Goal: Task Accomplishment & Management: Complete application form

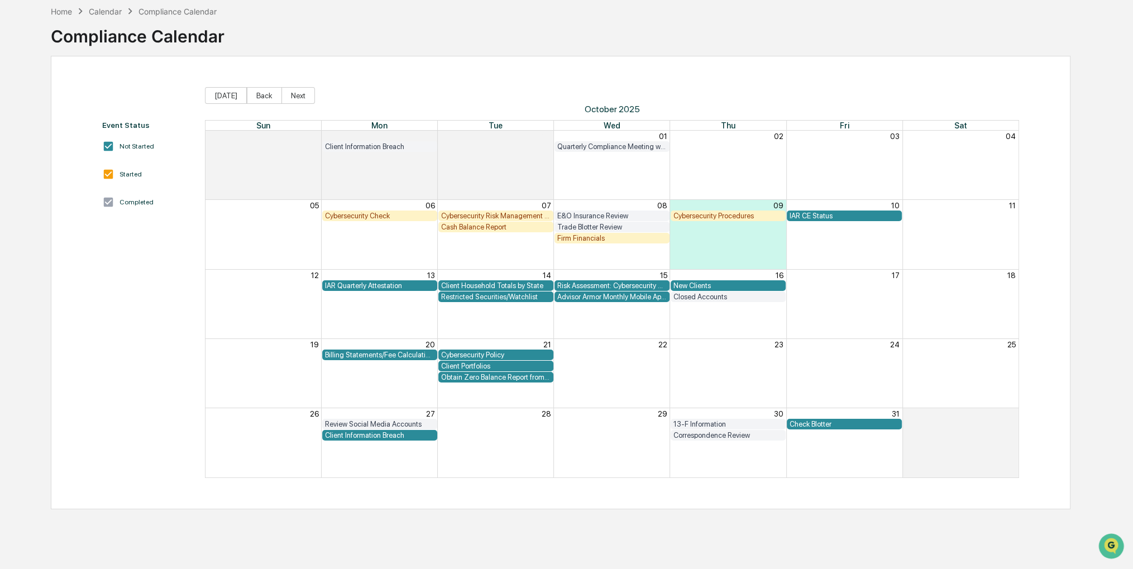
click at [523, 285] on div "Client Household Totals by State" at bounding box center [495, 286] width 109 height 8
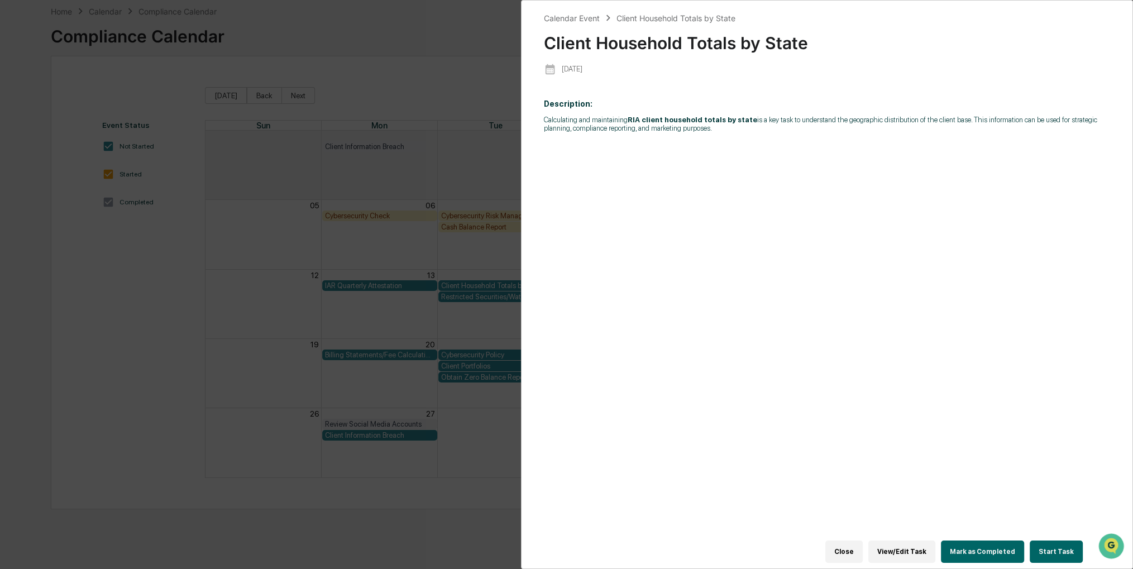
click at [1059, 555] on button "Start Task" at bounding box center [1056, 552] width 53 height 22
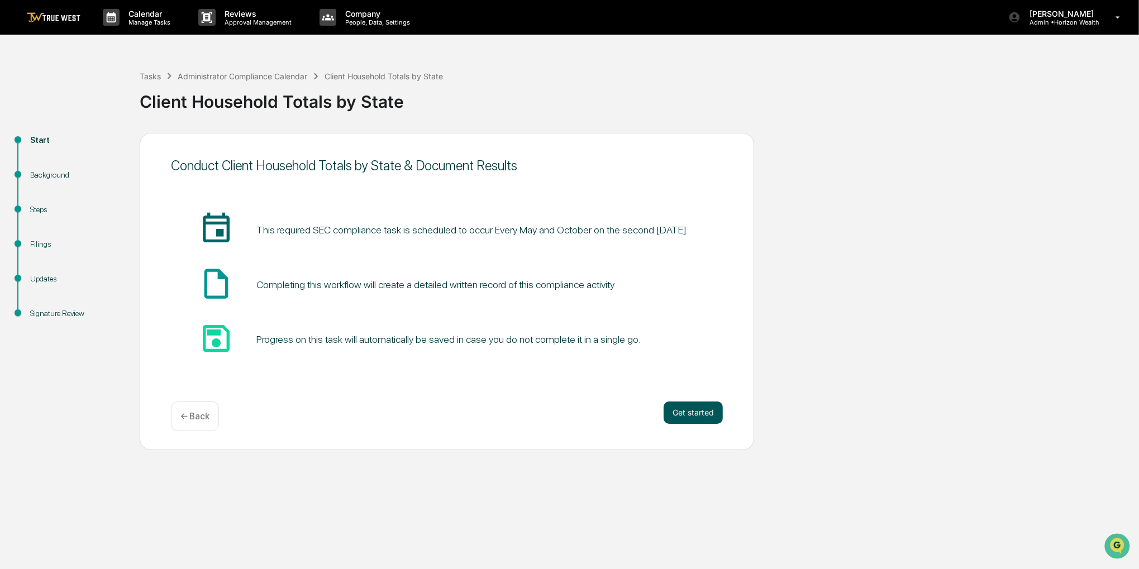
click at [698, 411] on button "Get started" at bounding box center [693, 413] width 59 height 22
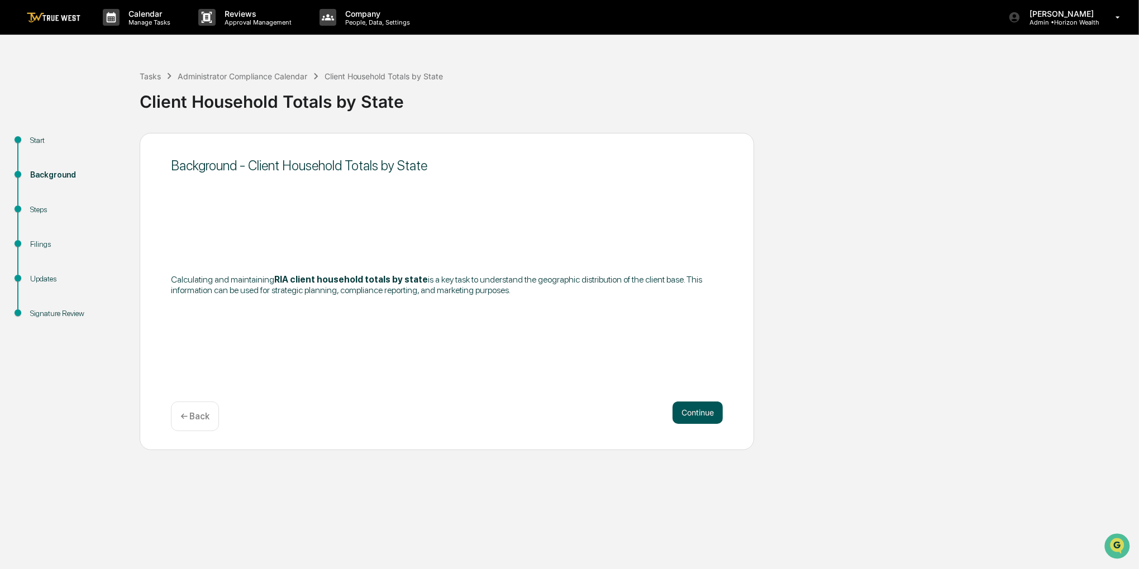
click at [697, 412] on button "Continue" at bounding box center [697, 413] width 50 height 22
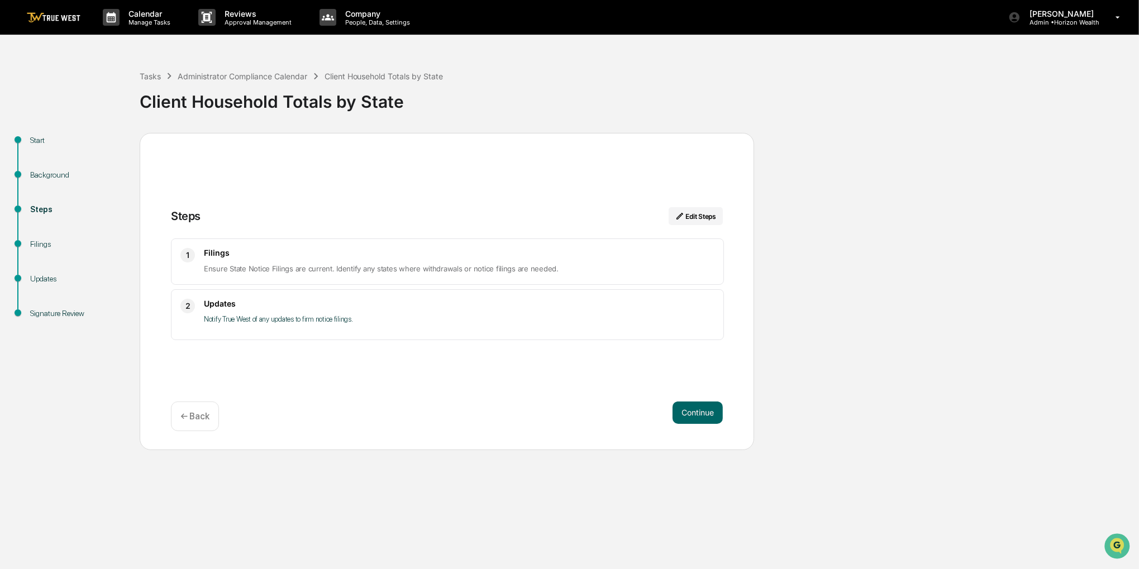
click at [697, 412] on button "Continue" at bounding box center [697, 413] width 50 height 22
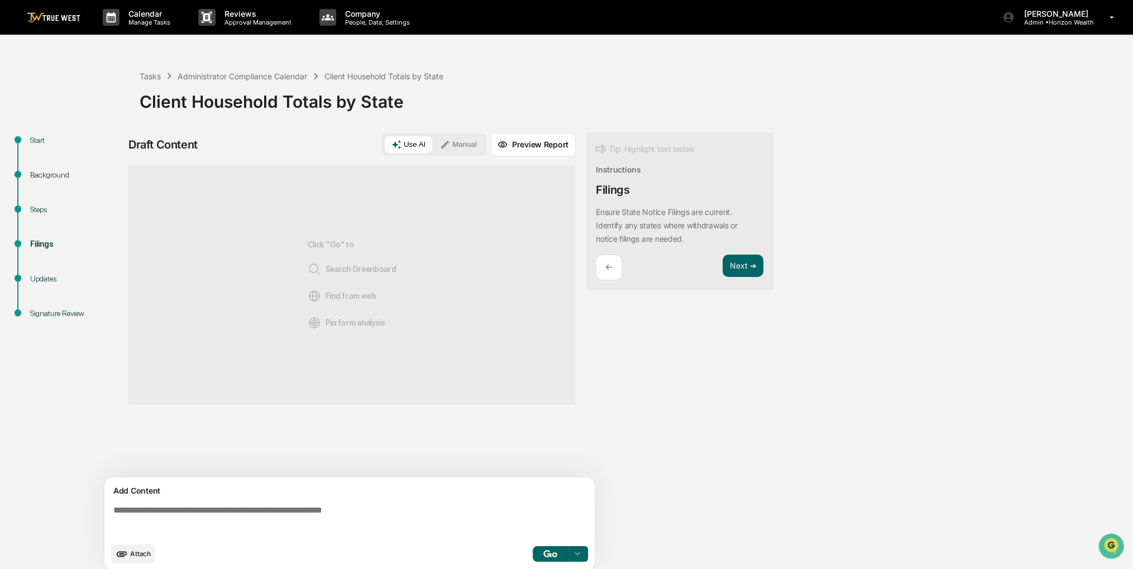
click at [442, 140] on icon at bounding box center [445, 145] width 10 height 10
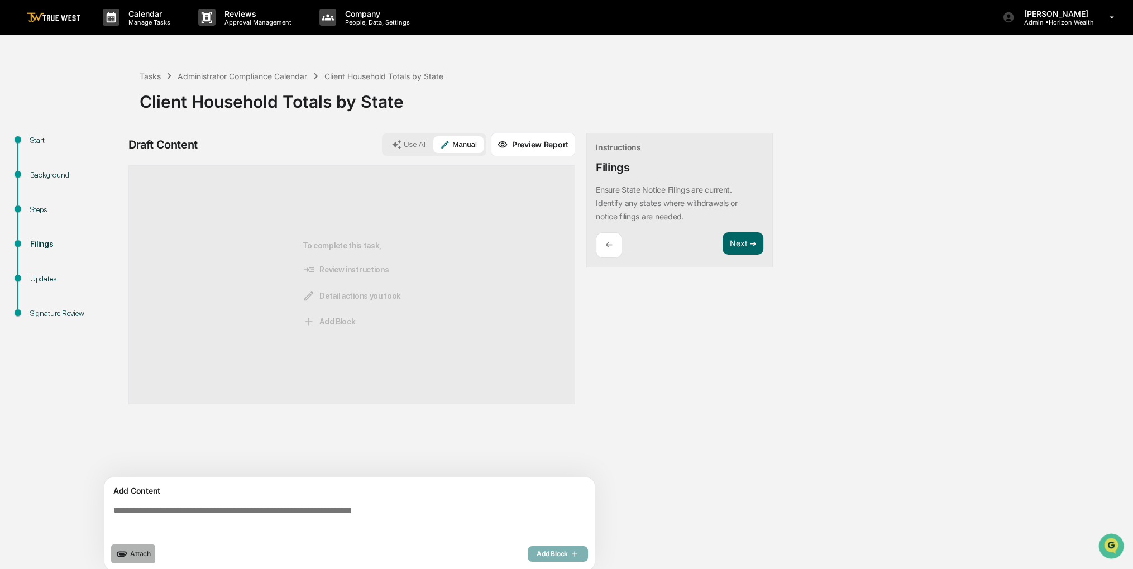
click at [138, 556] on span "Attach" at bounding box center [140, 554] width 21 height 8
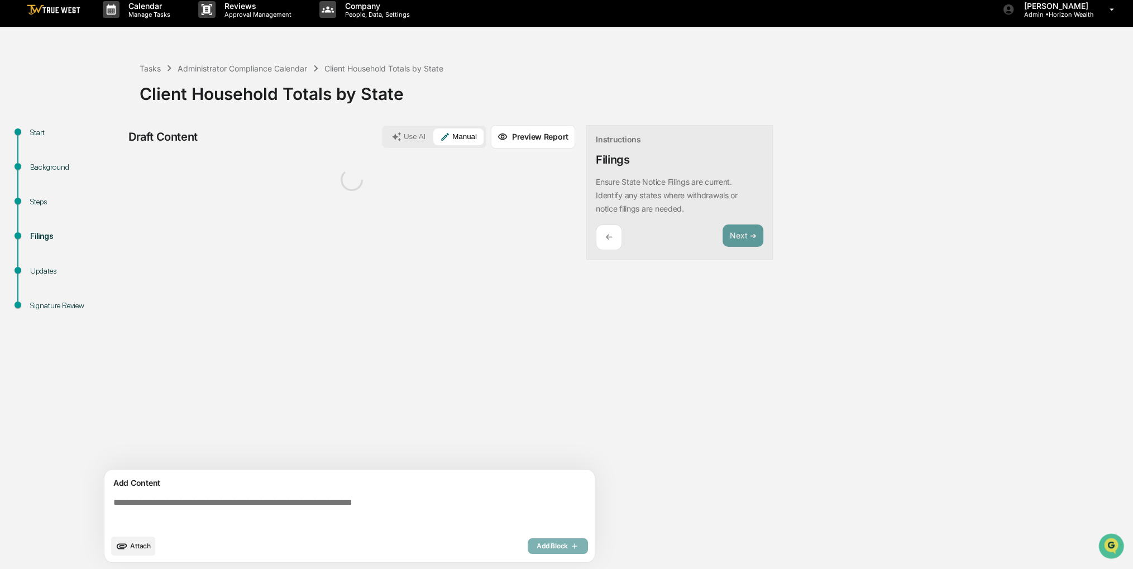
click at [387, 510] on textarea at bounding box center [352, 513] width 486 height 40
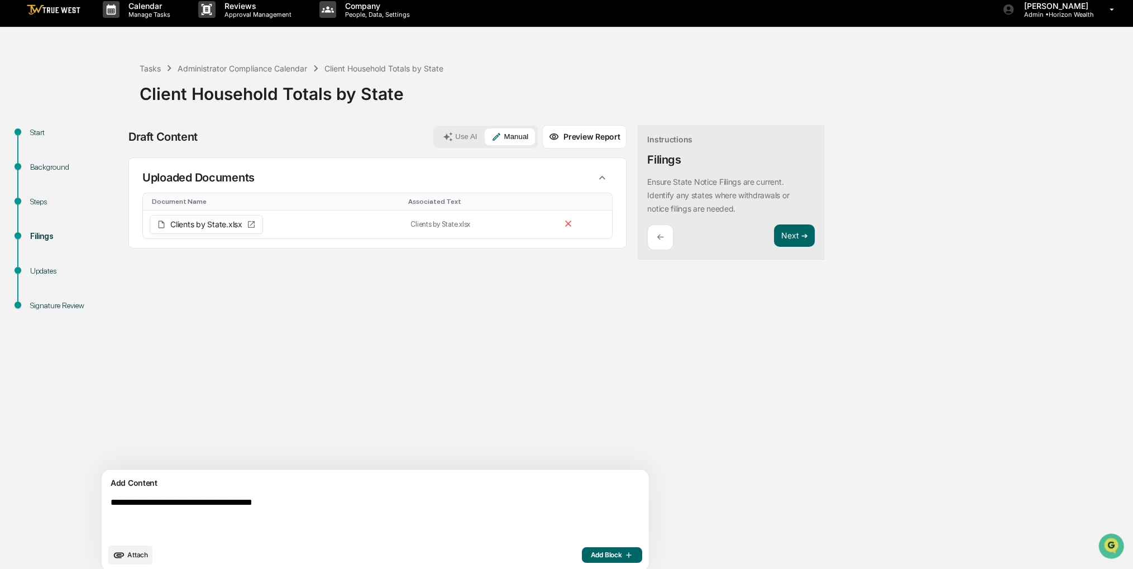
type textarea "**********"
click at [582, 557] on button "Add Block" at bounding box center [612, 555] width 60 height 16
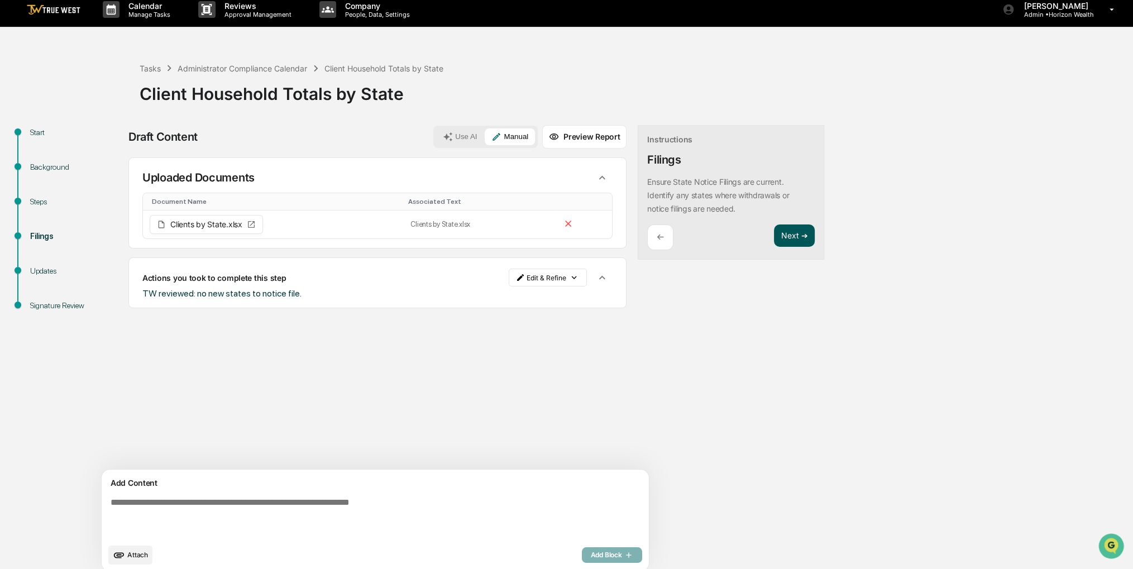
click at [774, 237] on button "Next ➔" at bounding box center [794, 236] width 41 height 23
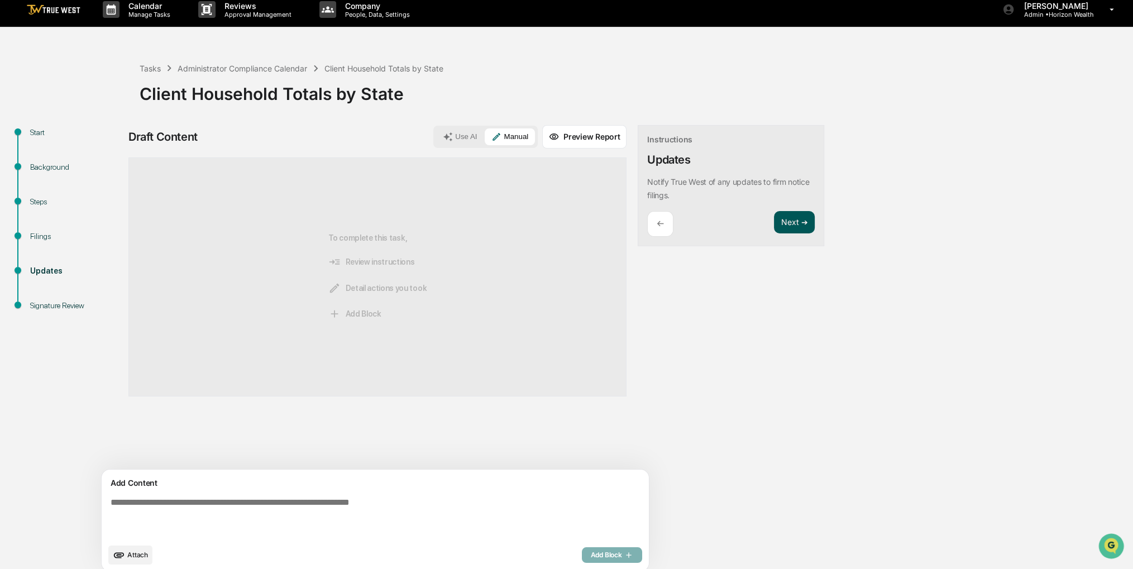
click at [774, 222] on button "Next ➔" at bounding box center [794, 222] width 41 height 23
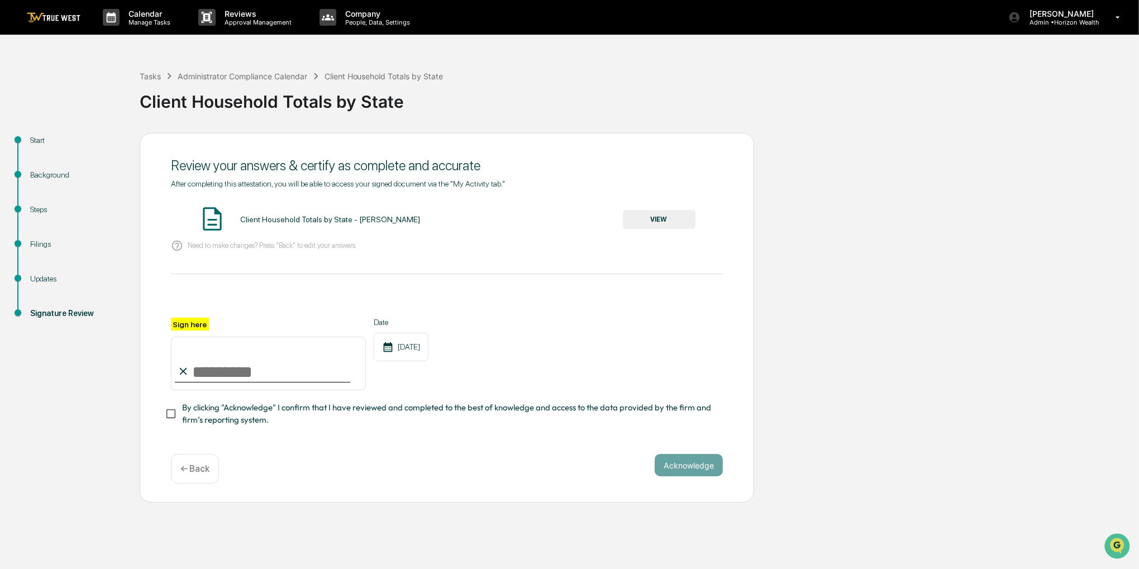
click at [303, 364] on input "Sign here" at bounding box center [268, 364] width 195 height 54
type input "**********"
click at [282, 418] on span "By clicking "Acknowledge" I confirm that I have reviewed and completed to the b…" at bounding box center [448, 414] width 532 height 25
click at [659, 221] on button "VIEW" at bounding box center [659, 219] width 73 height 19
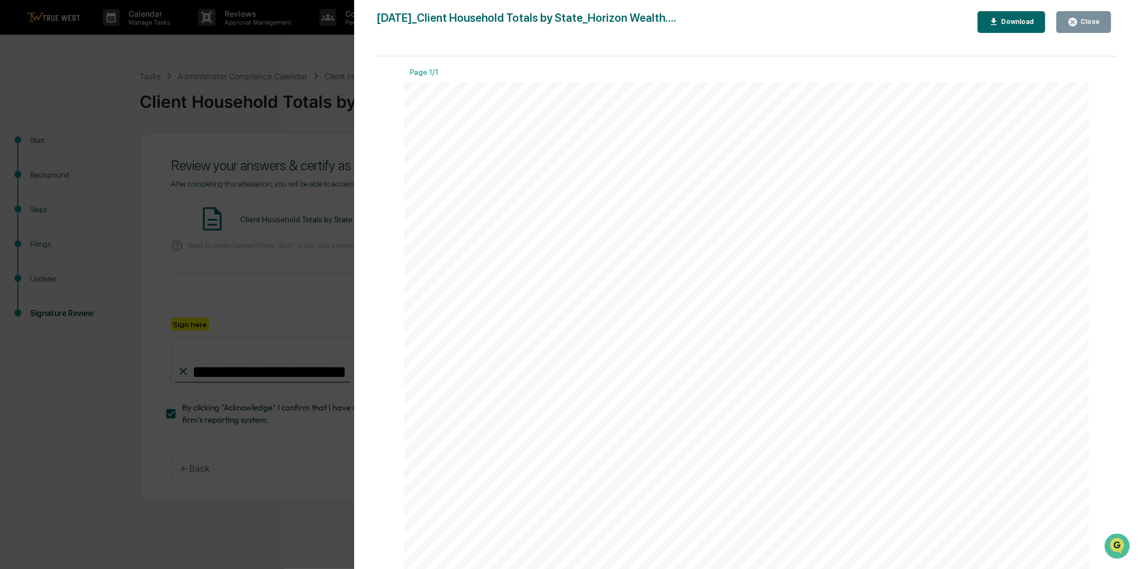
click at [1066, 30] on button "Close" at bounding box center [1083, 22] width 55 height 22
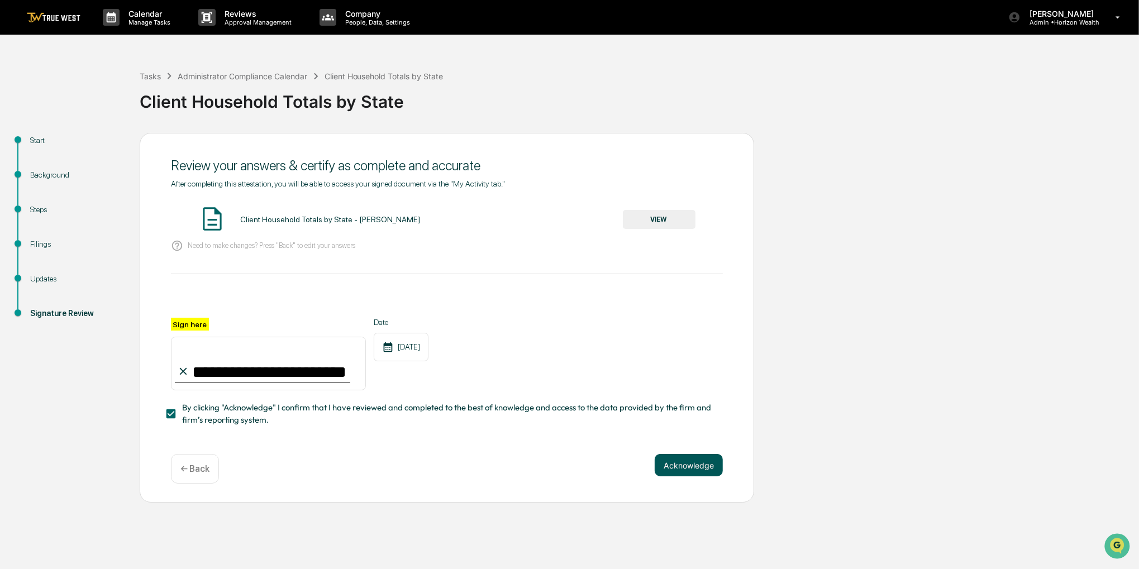
click at [699, 465] on button "Acknowledge" at bounding box center [689, 465] width 68 height 22
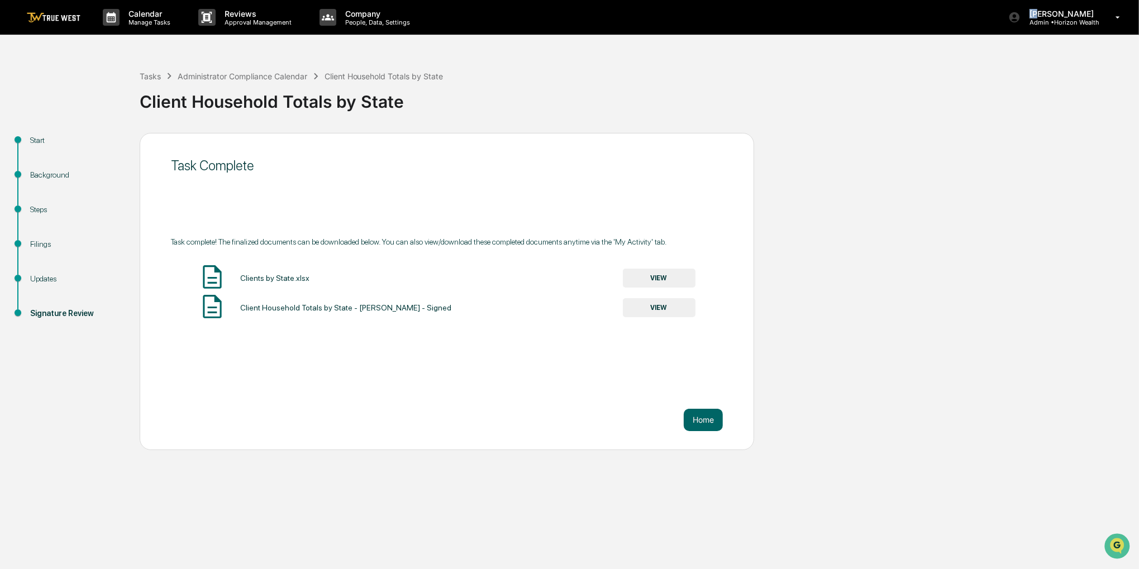
click at [693, 0] on html "Calendar Manage Tasks Reviews Approval Management Company People, Data, Setting…" at bounding box center [569, 284] width 1139 height 569
click at [112, 28] on div "Calendar Manage Tasks" at bounding box center [142, 17] width 96 height 35
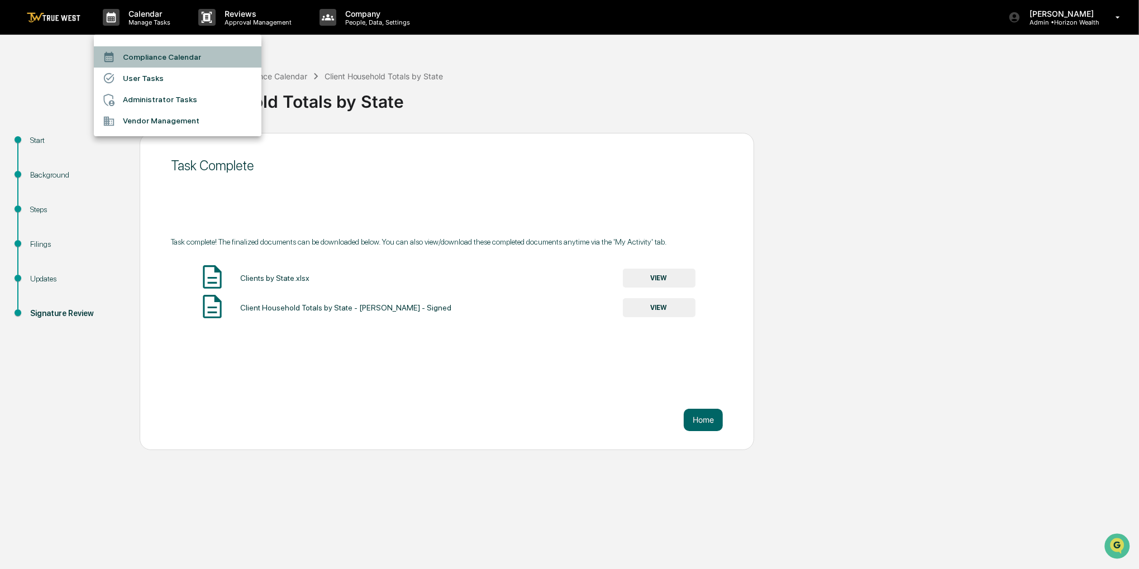
click at [134, 61] on li "Compliance Calendar" at bounding box center [178, 56] width 168 height 21
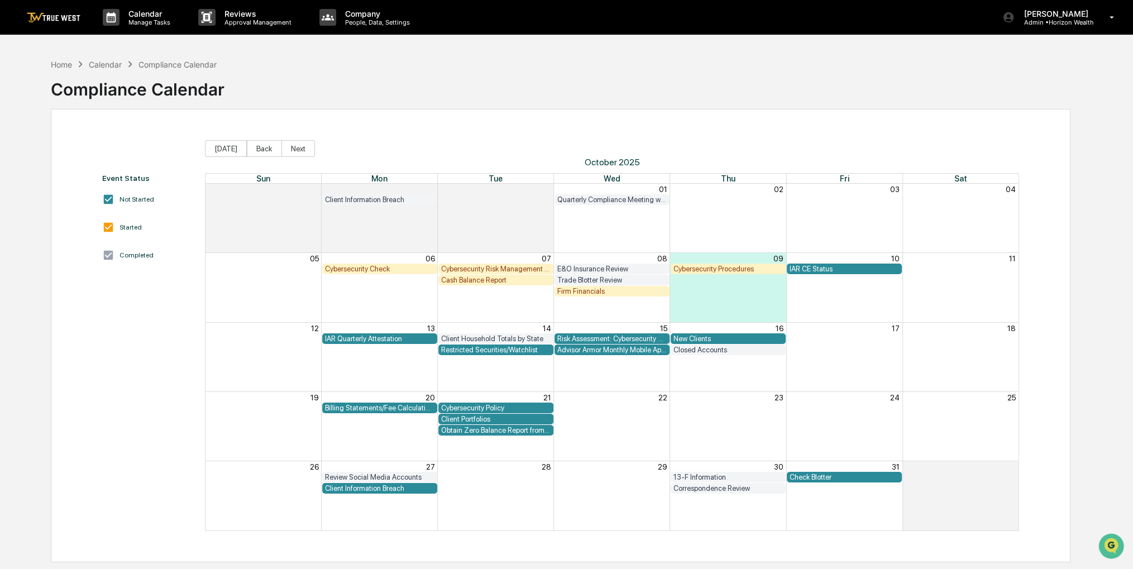
drag, startPoint x: 670, startPoint y: 77, endPoint x: 634, endPoint y: 75, distance: 35.8
click at [634, 75] on div "Home Calendar Compliance Calendar Compliance Calendar" at bounding box center [561, 81] width 1020 height 56
drag, startPoint x: 649, startPoint y: 66, endPoint x: 639, endPoint y: 70, distance: 10.6
click at [639, 70] on div "Home Calendar Compliance Calendar Compliance Calendar" at bounding box center [561, 81] width 1020 height 56
click at [1070, 31] on div "[PERSON_NAME] Admin • Horizon Wealth" at bounding box center [1062, 17] width 142 height 35
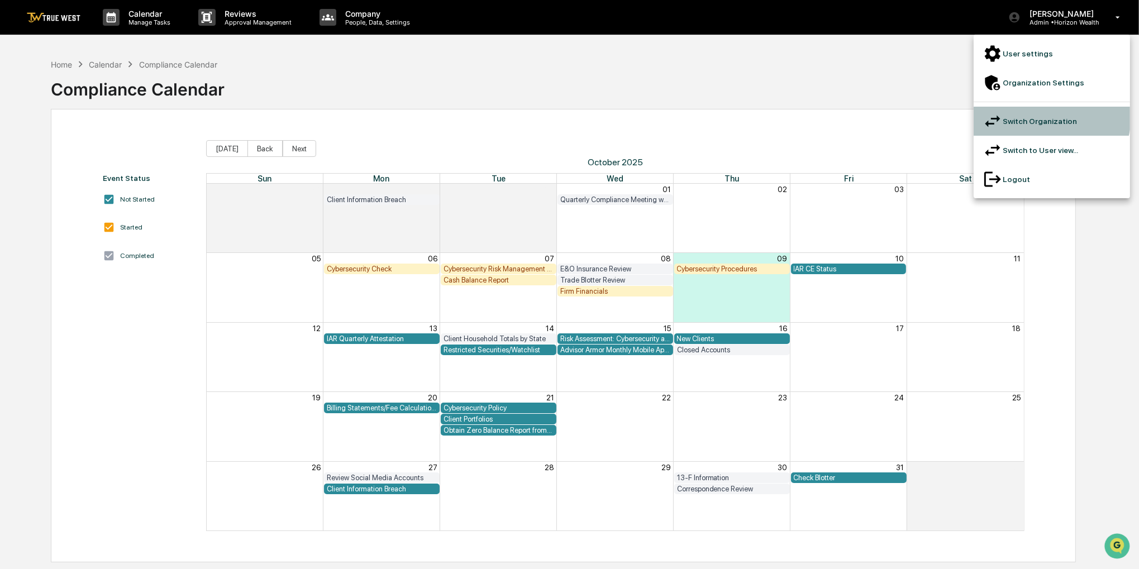
click at [1042, 107] on li "Switch Organization" at bounding box center [1052, 121] width 156 height 29
